Goal: Contribute content

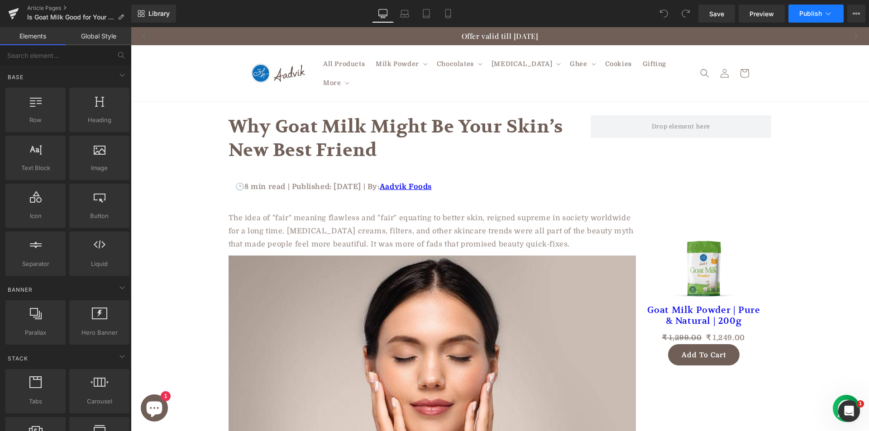
click at [826, 14] on icon at bounding box center [828, 13] width 9 height 9
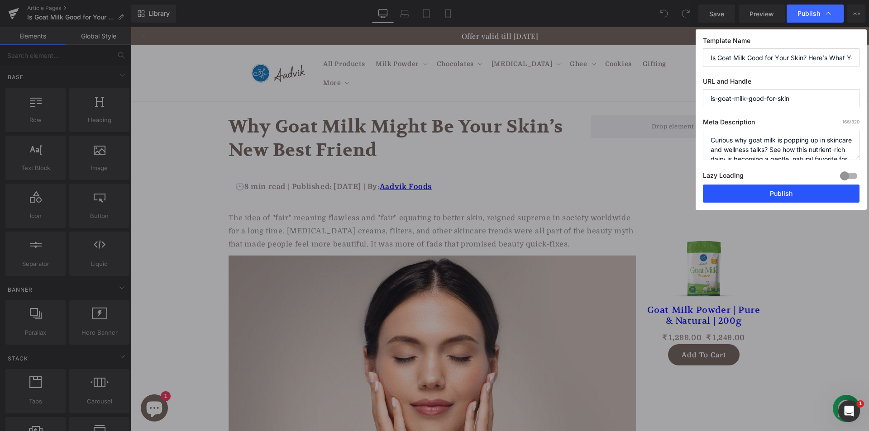
click at [747, 202] on button "Publish" at bounding box center [781, 194] width 157 height 18
